Goal: Task Accomplishment & Management: Manage account settings

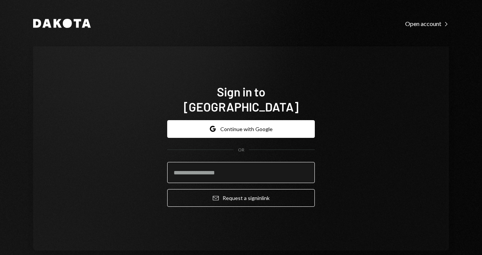
click at [249, 166] on input "email" at bounding box center [241, 172] width 148 height 21
click at [193, 176] on form "Google Continue with Google OR Email Request a sign in link" at bounding box center [241, 163] width 148 height 87
click at [195, 166] on input "email" at bounding box center [241, 172] width 148 height 21
type input "**********"
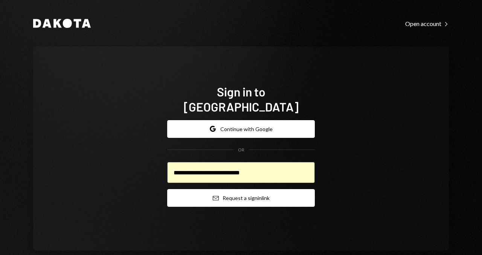
click at [187, 189] on button "Email Request a sign in link" at bounding box center [241, 198] width 148 height 18
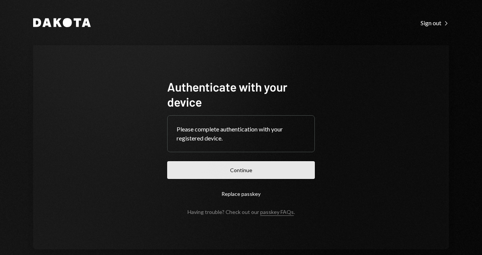
click at [263, 170] on button "Continue" at bounding box center [241, 170] width 148 height 18
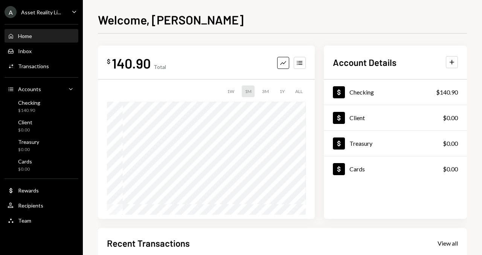
click at [64, 12] on div "A Asset Reality Li... Caret Down" at bounding box center [41, 12] width 83 height 12
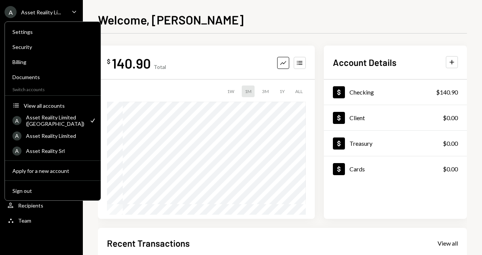
click at [204, 46] on div "$ 140.90 Total Graph Accounts 1W 1M 3M 1Y ALL" at bounding box center [206, 132] width 217 height 173
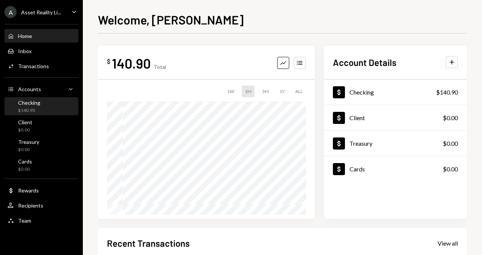
click at [57, 110] on div "Checking $140.90" at bounding box center [42, 106] width 68 height 14
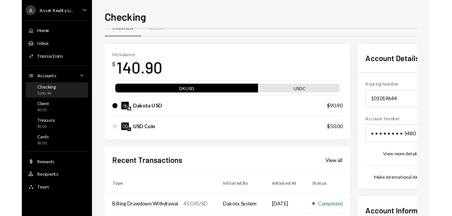
scroll to position [23, 0]
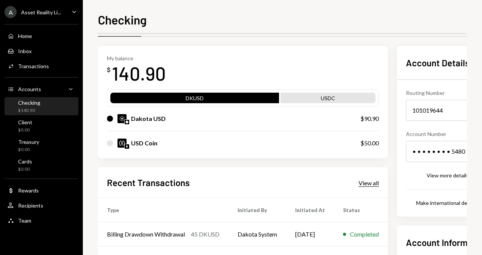
click at [371, 182] on div "View all" at bounding box center [369, 183] width 20 height 8
